Goal: Task Accomplishment & Management: Use online tool/utility

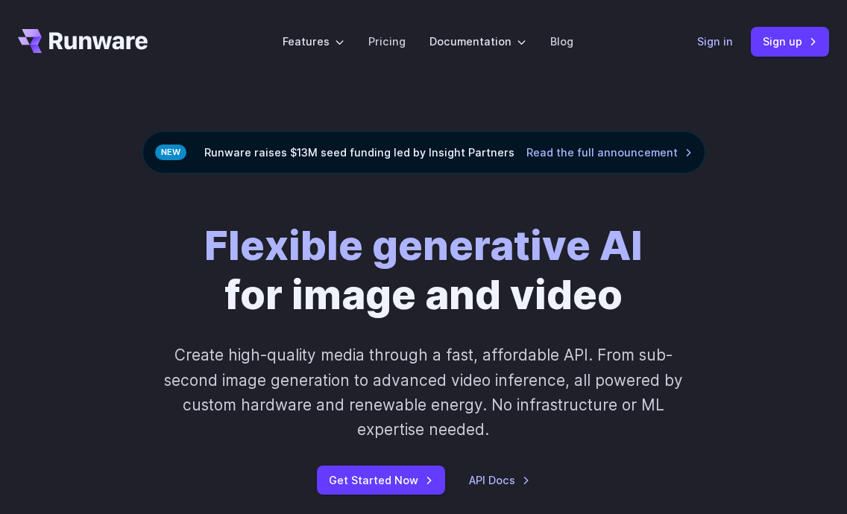
click at [704, 45] on link "Sign in" at bounding box center [715, 41] width 36 height 17
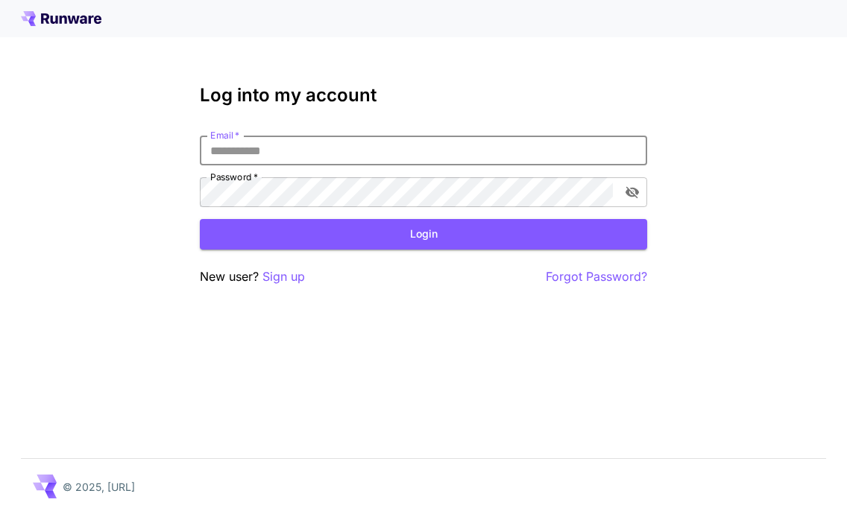
click at [438, 137] on input "Email   *" at bounding box center [423, 151] width 447 height 30
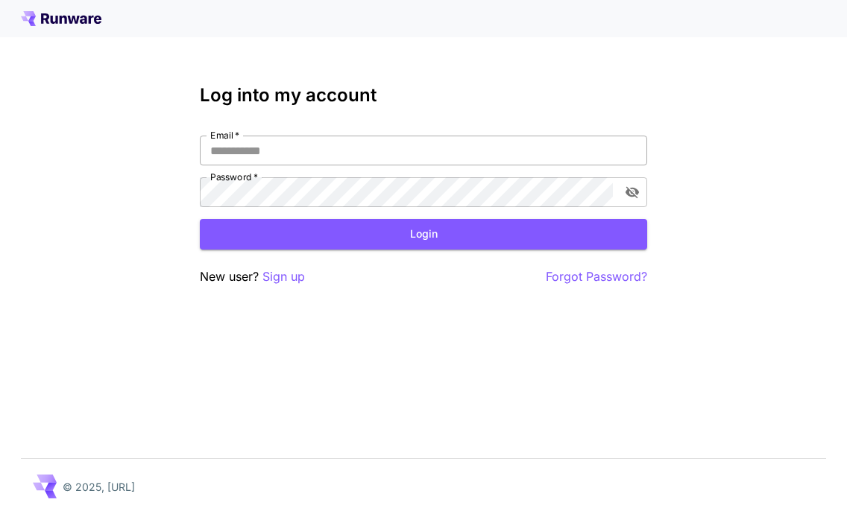
type input "**********"
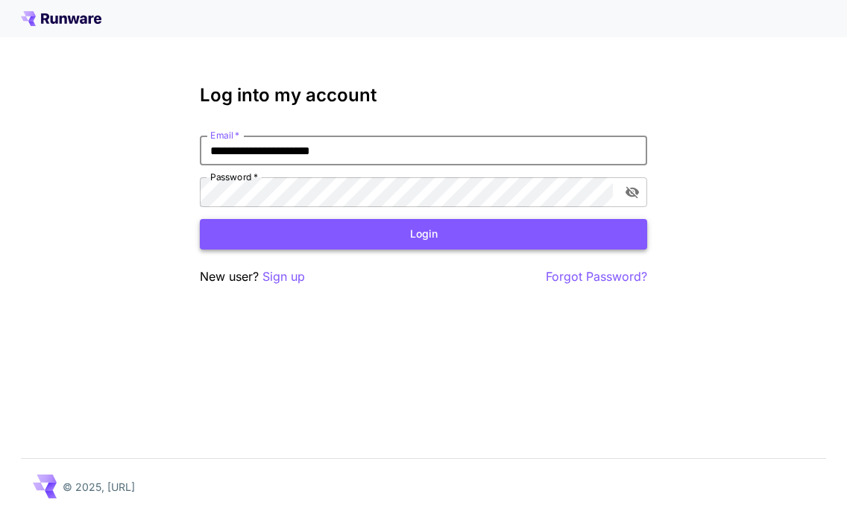
click at [390, 233] on button "Login" at bounding box center [423, 234] width 447 height 31
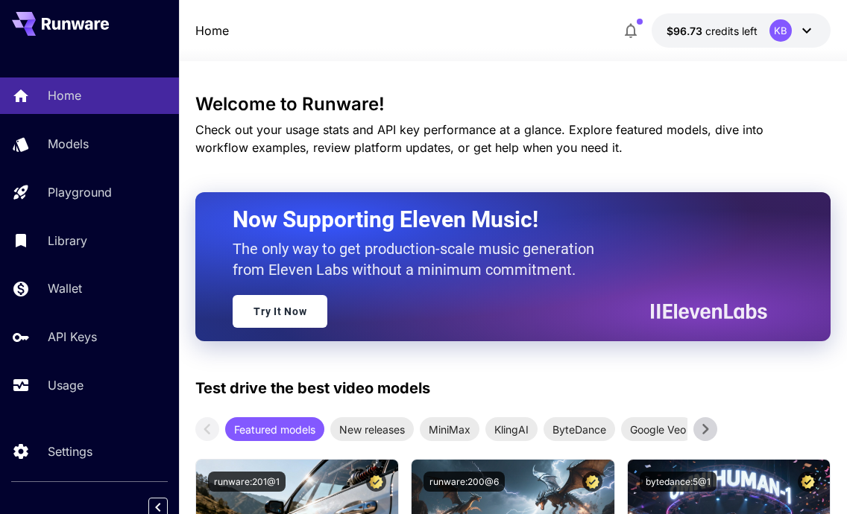
click at [777, 35] on div "KB" at bounding box center [780, 30] width 22 height 22
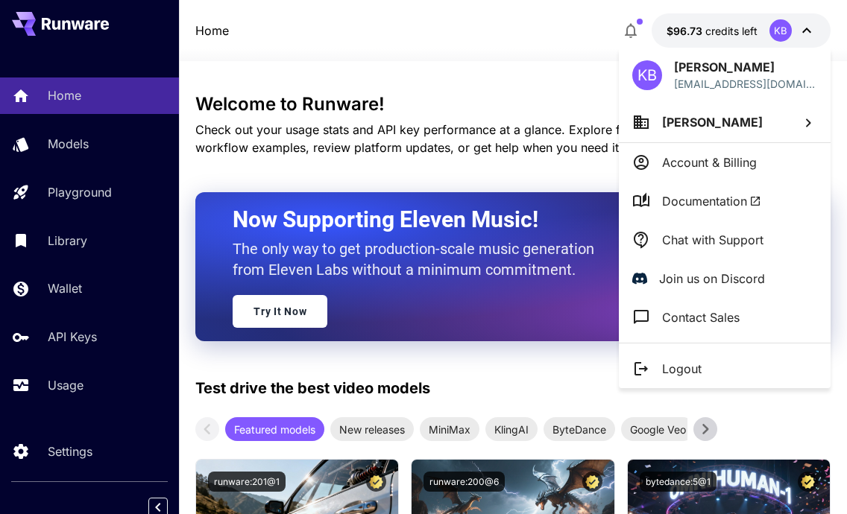
click at [777, 35] on div at bounding box center [423, 257] width 847 height 514
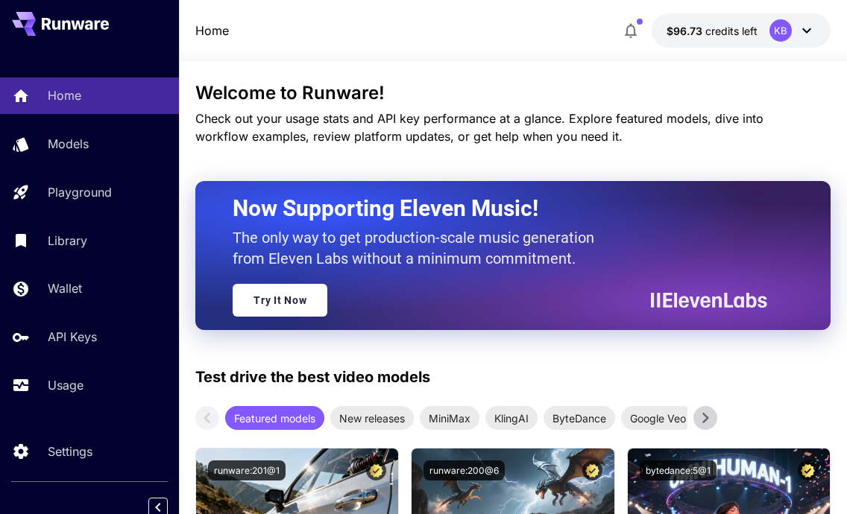
scroll to position [12, 0]
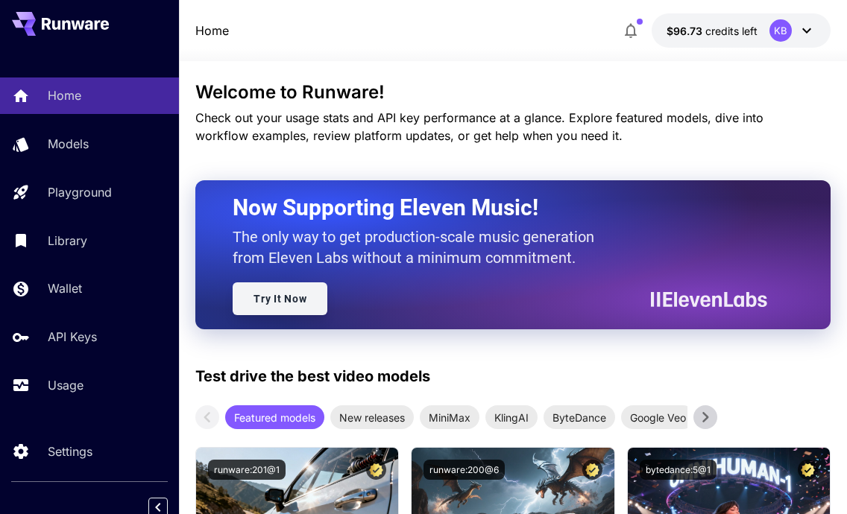
click at [299, 303] on link "Try It Now" at bounding box center [280, 299] width 95 height 33
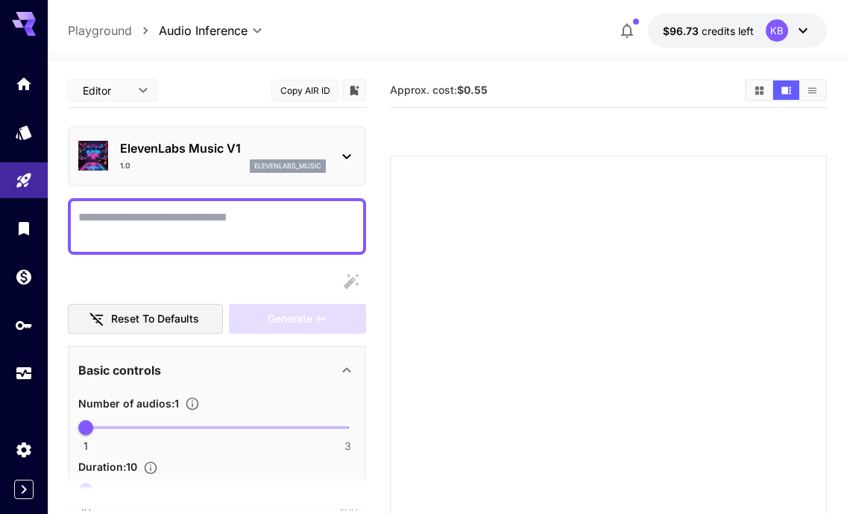
click at [353, 159] on icon at bounding box center [347, 157] width 18 height 18
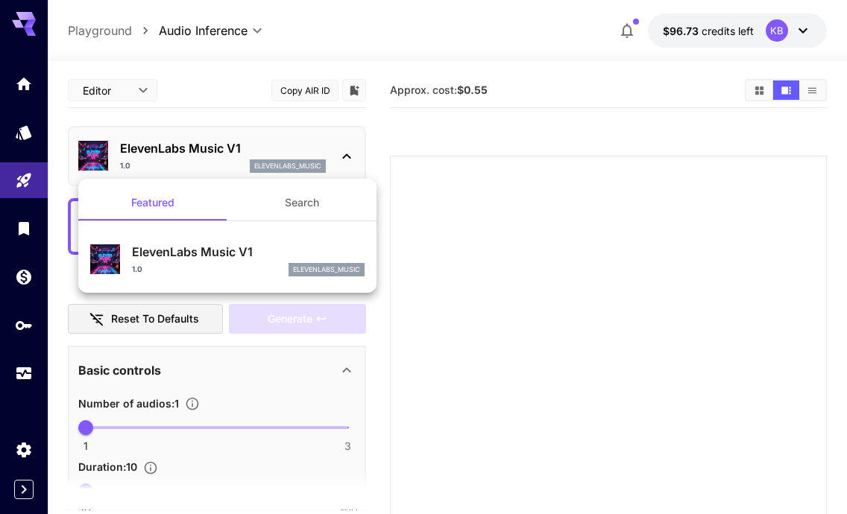
click at [353, 159] on div at bounding box center [423, 257] width 847 height 514
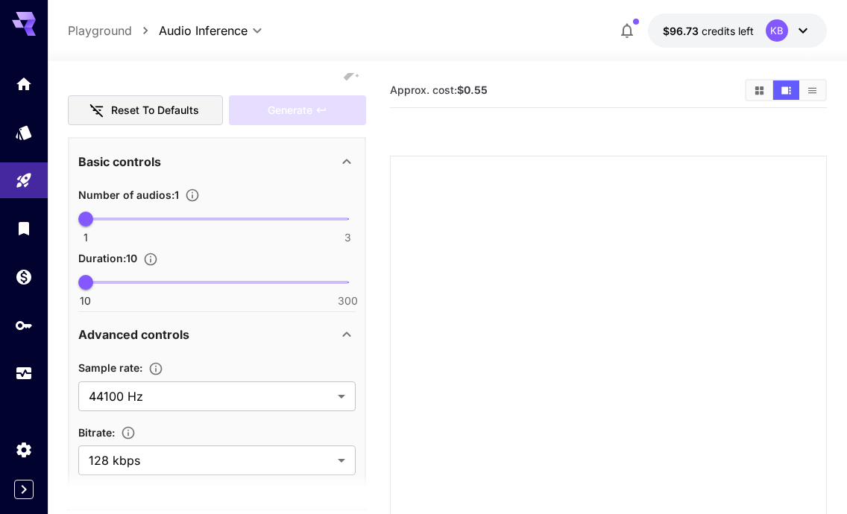
scroll to position [274, 0]
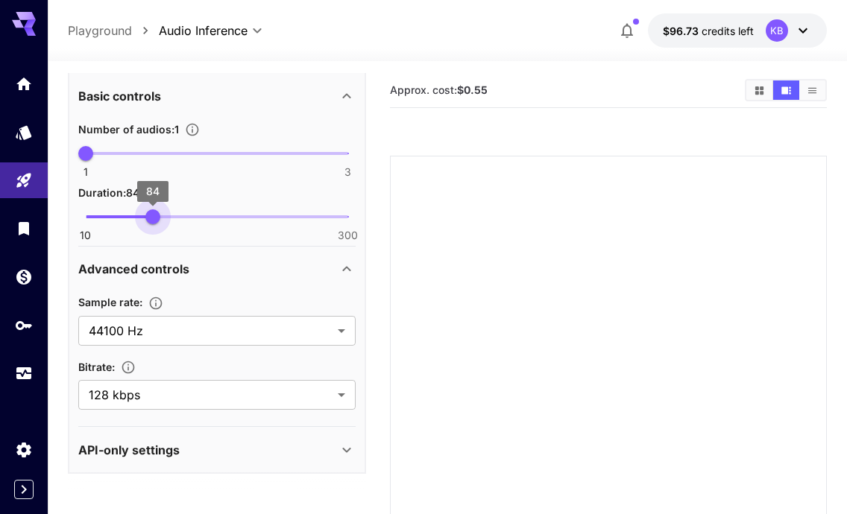
click at [153, 218] on span "10 300 84" at bounding box center [217, 217] width 262 height 22
click at [225, 218] on span "10 300 164" at bounding box center [217, 217] width 262 height 22
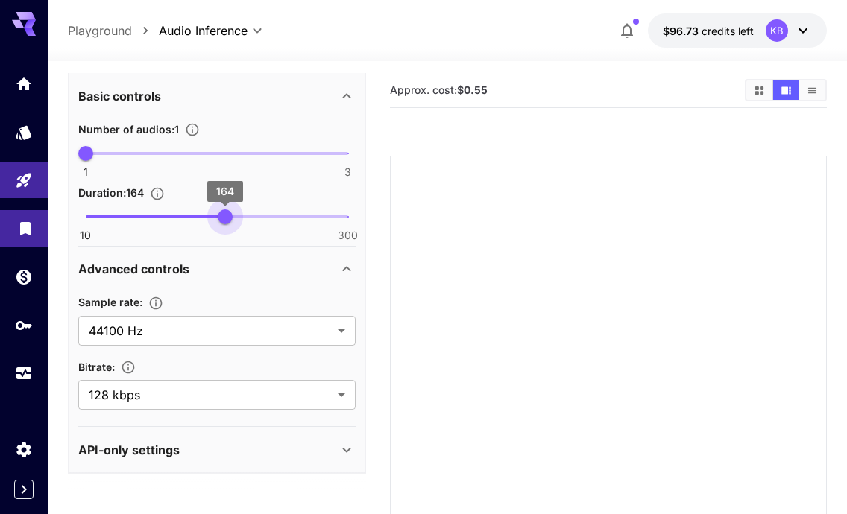
type input "**"
drag, startPoint x: 225, startPoint y: 218, endPoint x: 1, endPoint y: 218, distance: 224.4
click at [1, 218] on div "**********" at bounding box center [423, 318] width 847 height 637
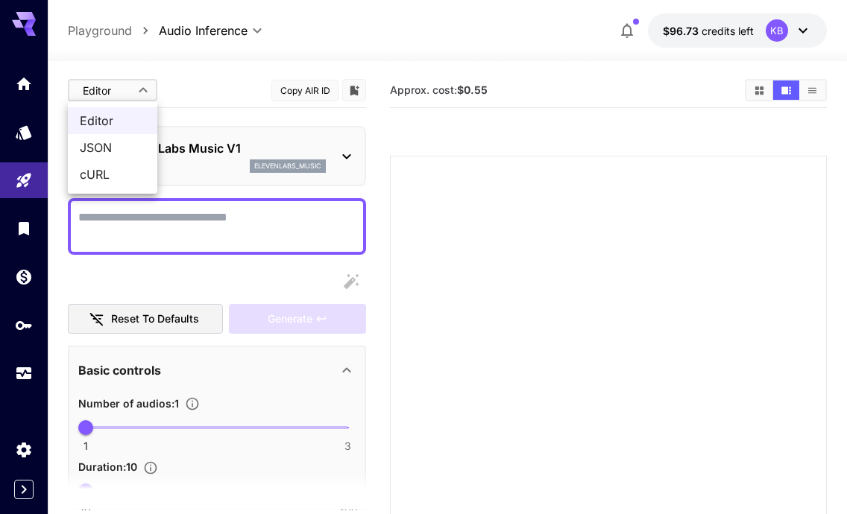
click at [136, 95] on body "**********" at bounding box center [423, 318] width 847 height 637
click at [217, 95] on div at bounding box center [423, 257] width 847 height 514
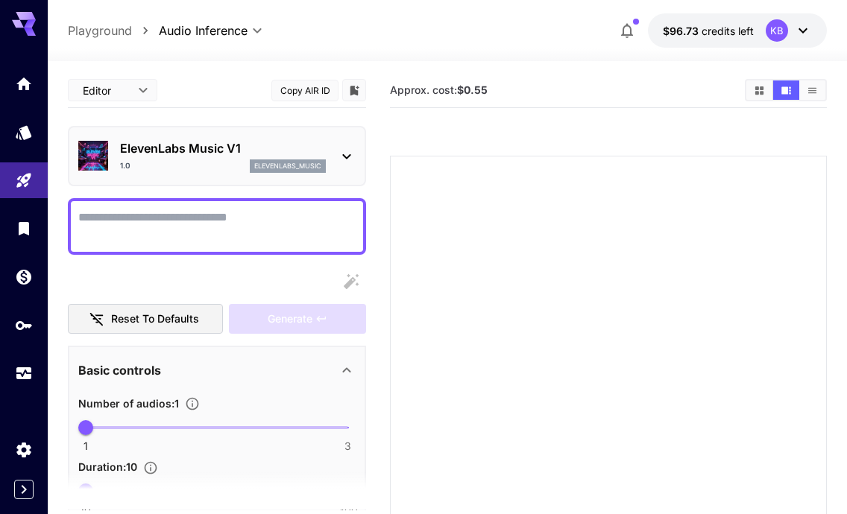
click at [28, 22] on icon at bounding box center [30, 24] width 12 height 8
click at [23, 127] on icon "Models" at bounding box center [25, 128] width 16 height 14
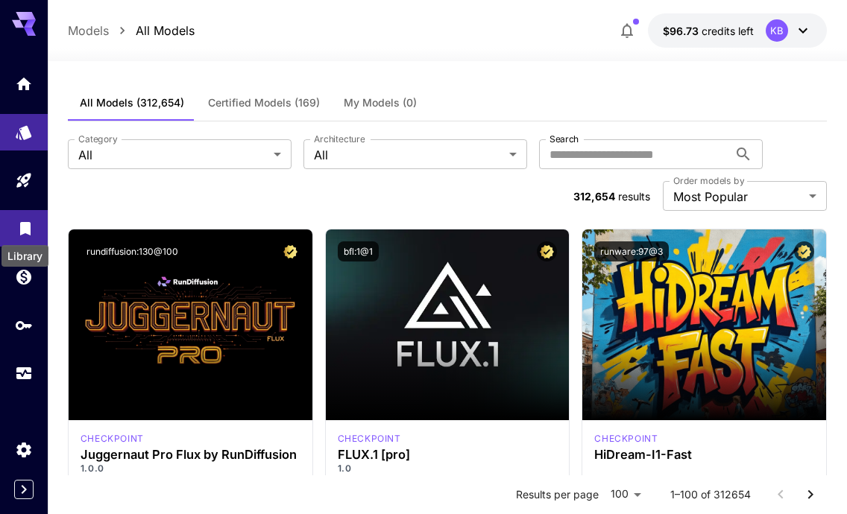
click at [29, 232] on icon "Library" at bounding box center [25, 225] width 18 height 18
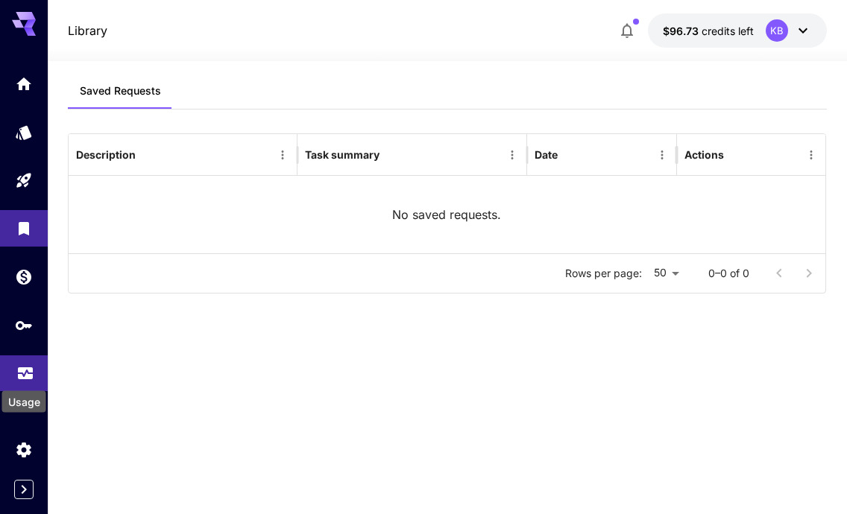
click at [24, 374] on icon "Usage" at bounding box center [25, 371] width 18 height 18
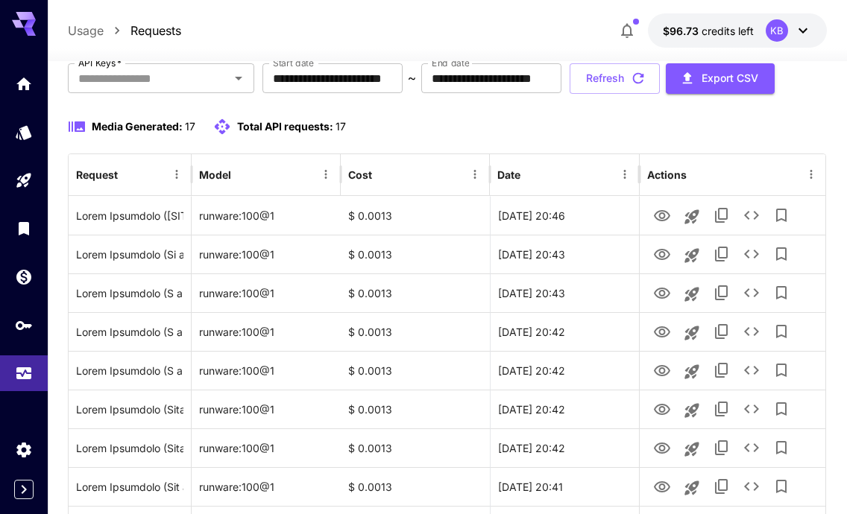
scroll to position [145, 0]
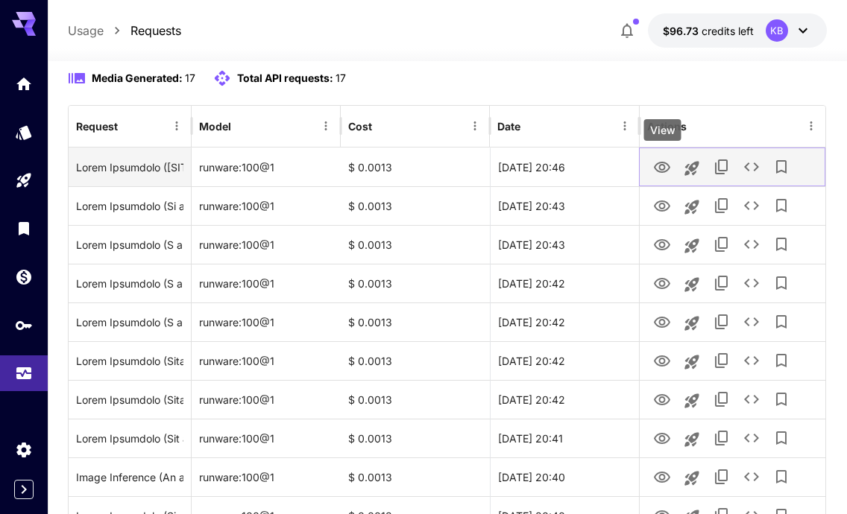
click at [650, 169] on button "View" at bounding box center [662, 166] width 30 height 31
click at [667, 165] on icon "View" at bounding box center [662, 167] width 16 height 11
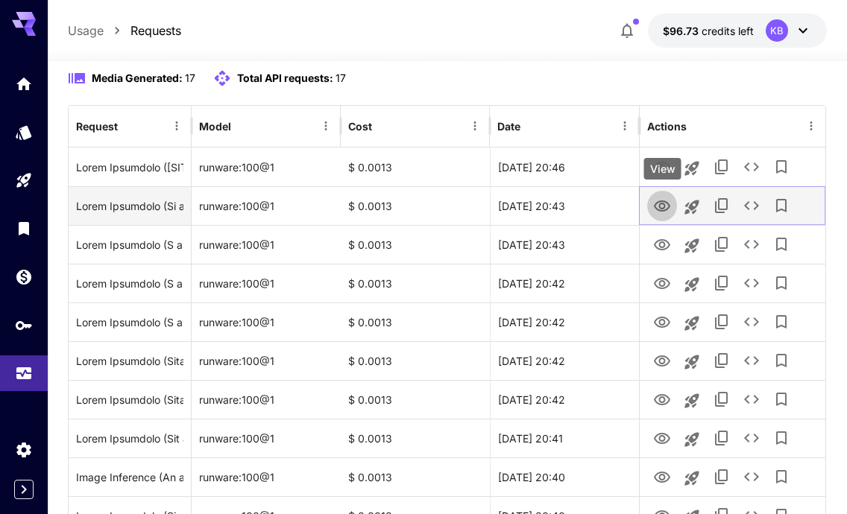
click at [650, 202] on button "View" at bounding box center [662, 205] width 30 height 31
click at [657, 202] on icon "View" at bounding box center [662, 206] width 16 height 11
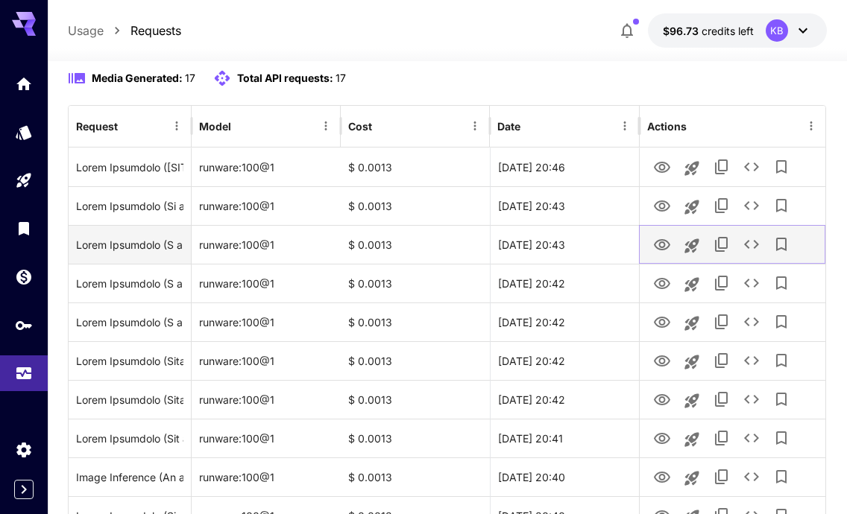
click at [660, 241] on icon "View" at bounding box center [662, 245] width 18 height 18
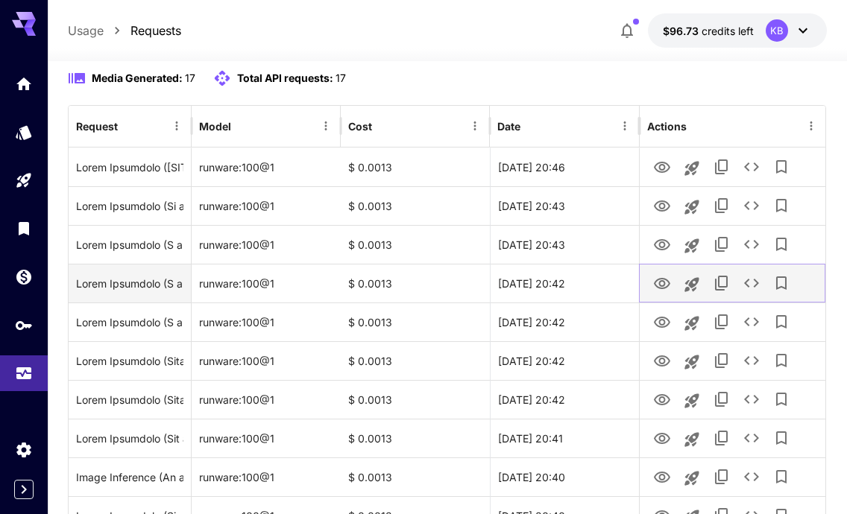
click at [661, 288] on icon "View" at bounding box center [662, 283] width 16 height 11
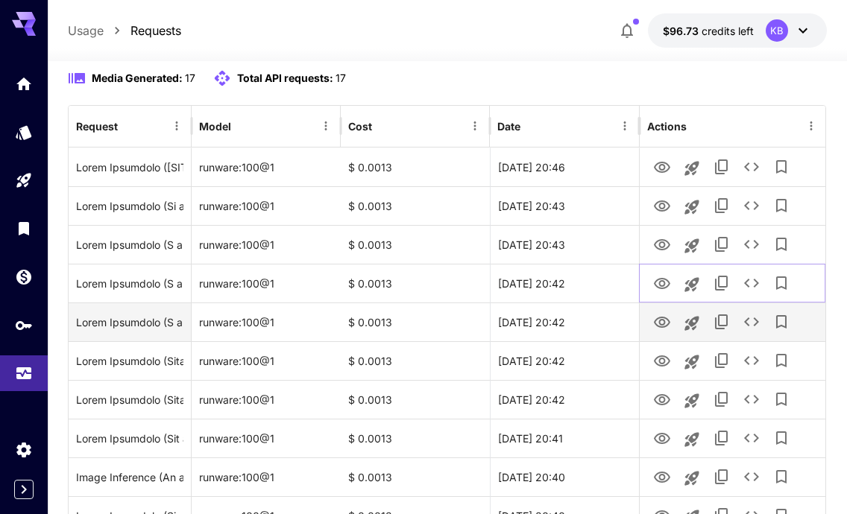
scroll to position [220, 0]
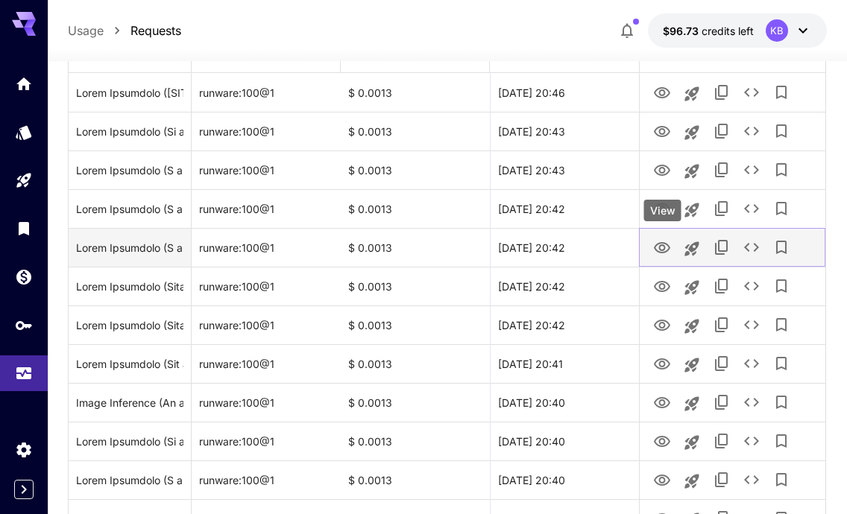
click at [657, 249] on icon "View" at bounding box center [662, 248] width 18 height 18
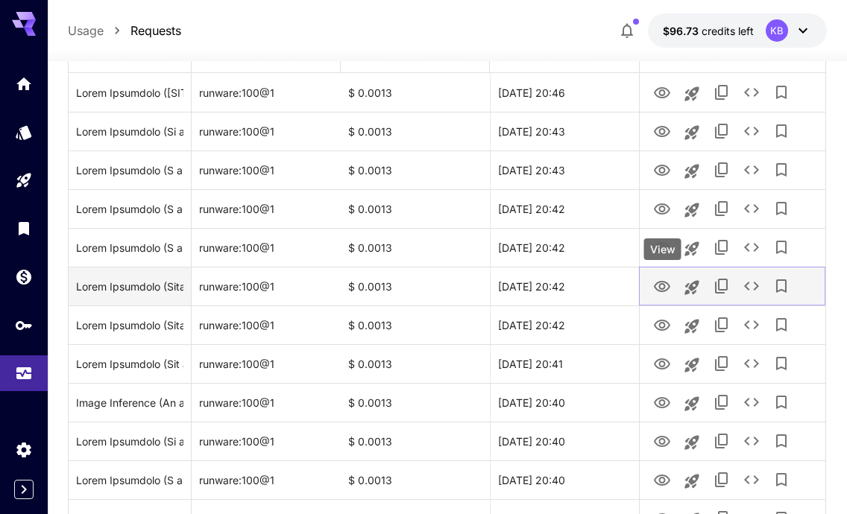
click at [660, 288] on icon "View" at bounding box center [662, 287] width 18 height 18
